Goal: Navigation & Orientation: Find specific page/section

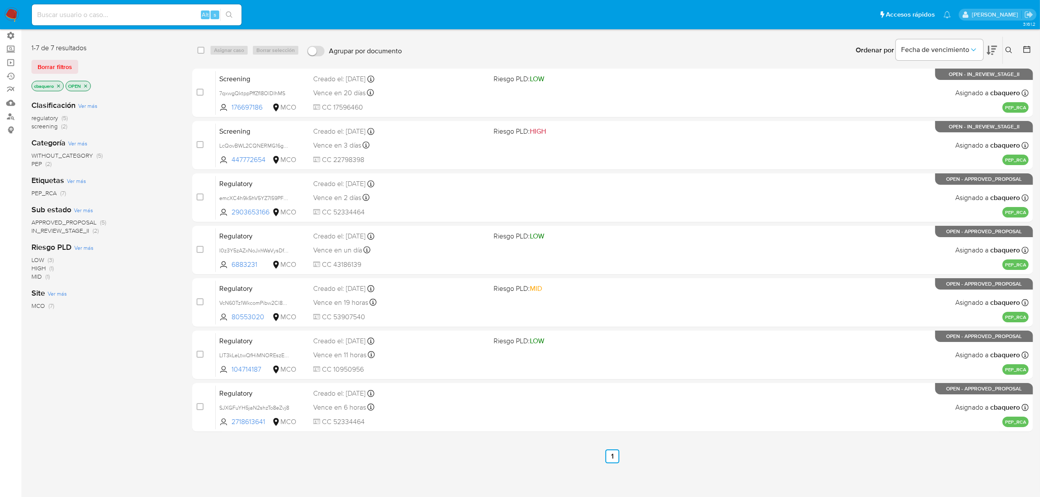
scroll to position [66, 0]
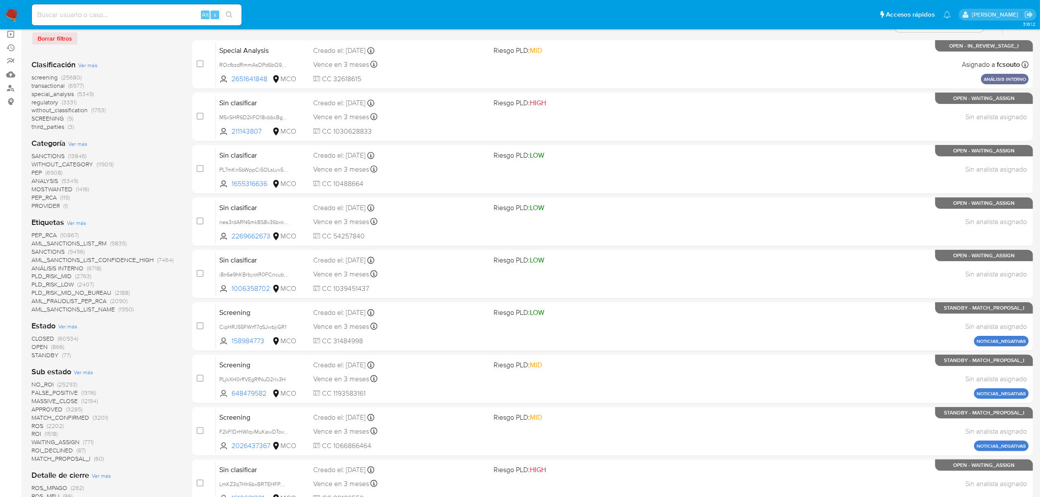
scroll to position [109, 0]
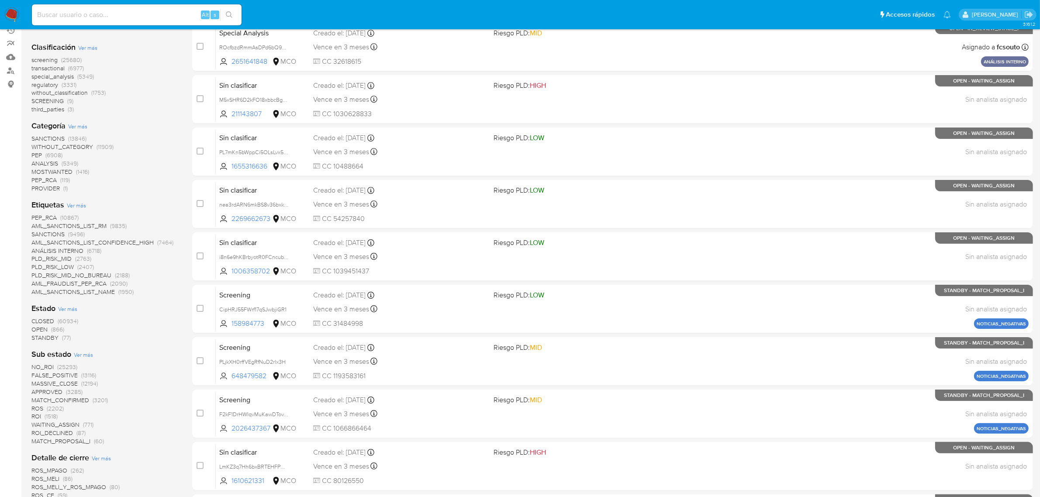
click at [5, 14] on img at bounding box center [11, 14] width 15 height 15
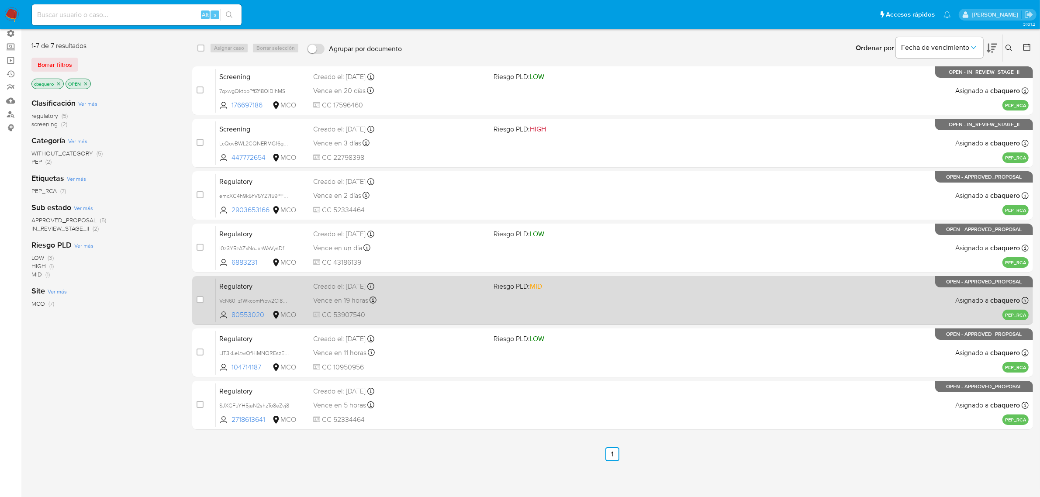
scroll to position [66, 0]
